Goal: Use online tool/utility: Utilize a website feature to perform a specific function

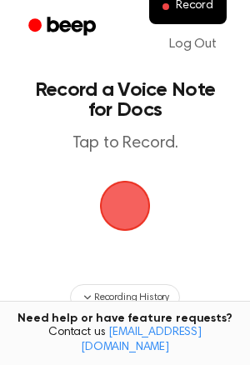
click at [122, 206] on span "button" at bounding box center [125, 205] width 47 height 47
click at [142, 192] on span "button" at bounding box center [125, 205] width 47 height 47
click at [129, 200] on span "button" at bounding box center [125, 205] width 47 height 47
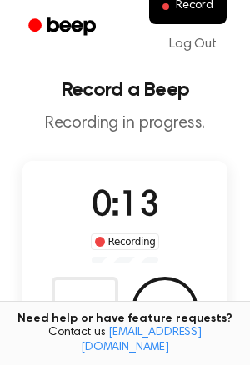
click at [120, 237] on div "Recording" at bounding box center [125, 241] width 69 height 17
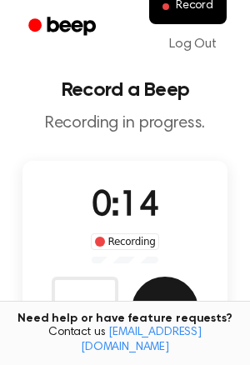
click at [157, 282] on button "Save" at bounding box center [165, 310] width 67 height 67
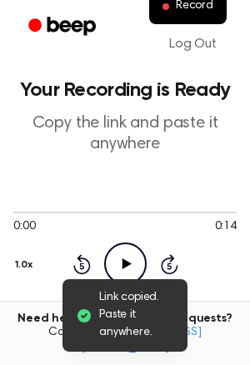
click at [128, 276] on icon "Play Audio" at bounding box center [125, 263] width 42 height 42
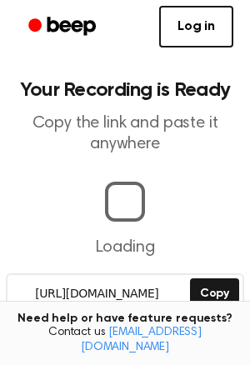
click at [127, 257] on p "Loading" at bounding box center [124, 247] width 223 height 25
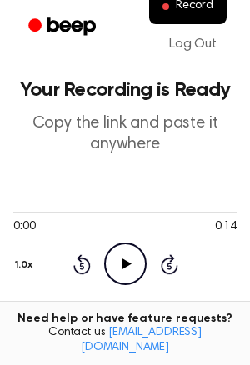
click at [128, 257] on icon "Play Audio" at bounding box center [125, 263] width 42 height 42
